Goal: Navigation & Orientation: Find specific page/section

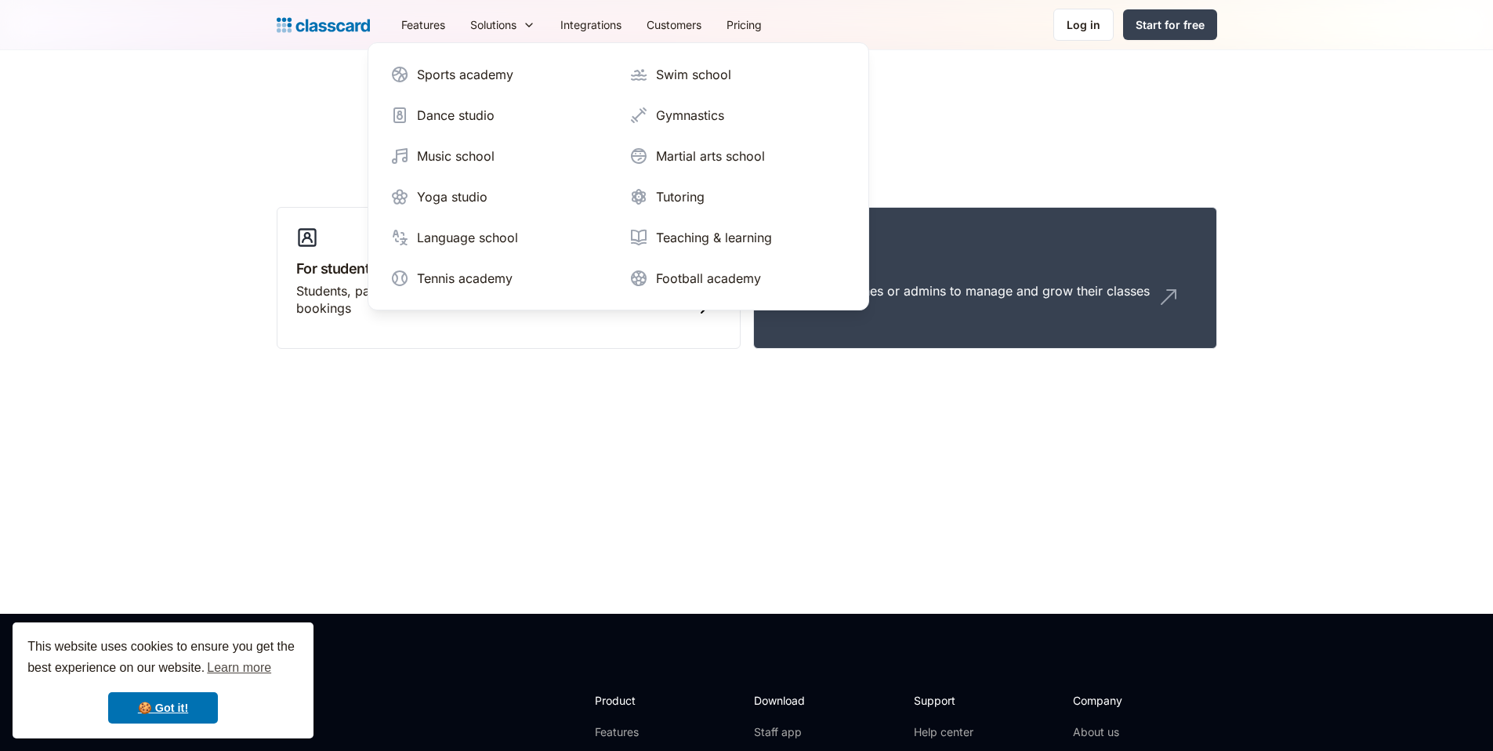
click at [1114, 128] on div "Log in For students Students, parents or guardians to view their profile and ma…" at bounding box center [747, 233] width 941 height 256
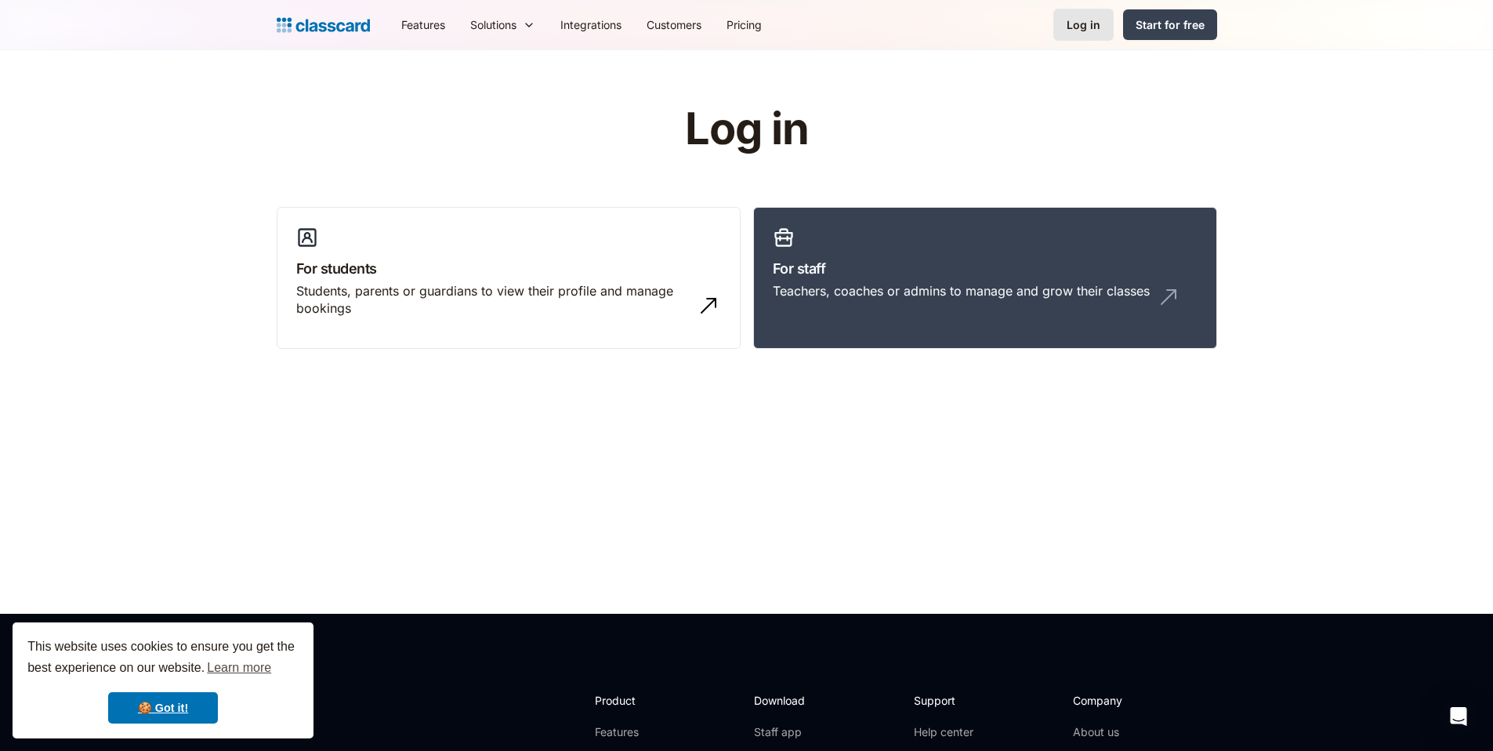
click at [1097, 23] on div "Log in" at bounding box center [1084, 24] width 34 height 16
click at [957, 236] on link "For staff Teachers, coaches or admins to manage and grow their classes" at bounding box center [985, 278] width 464 height 143
